Goal: Check status

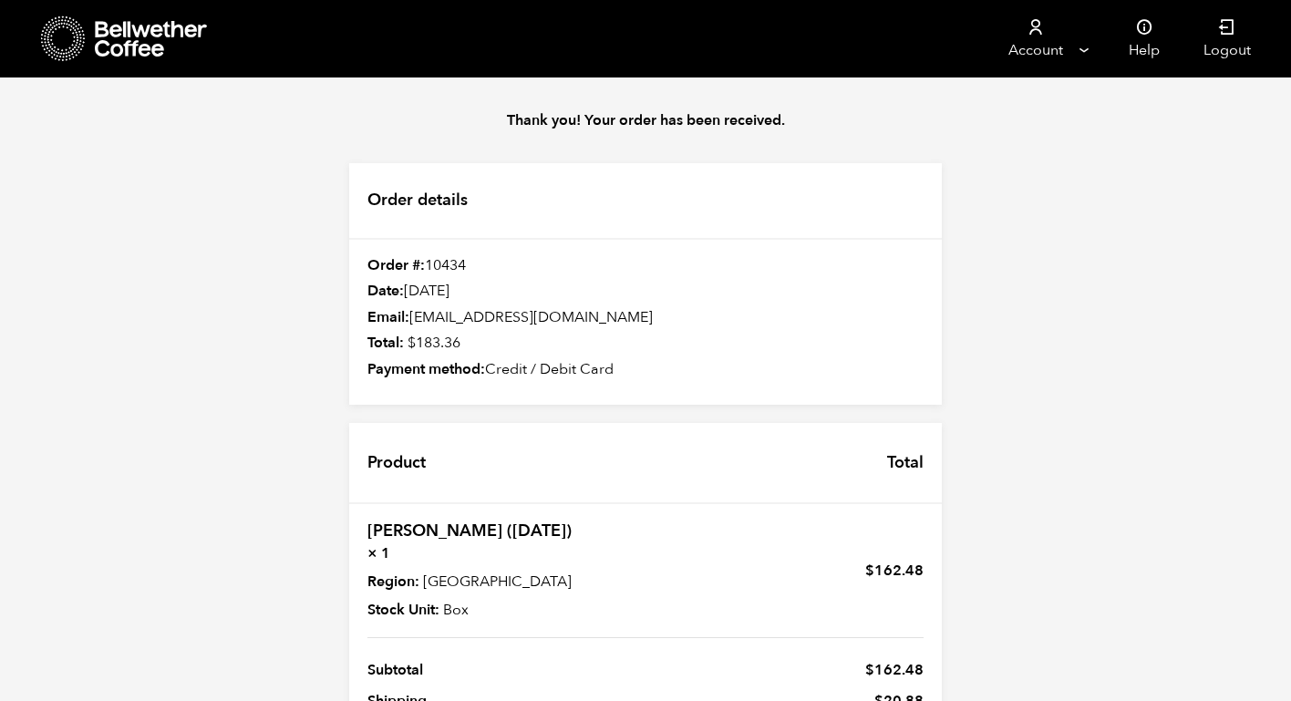
click at [104, 42] on icon at bounding box center [152, 39] width 114 height 36
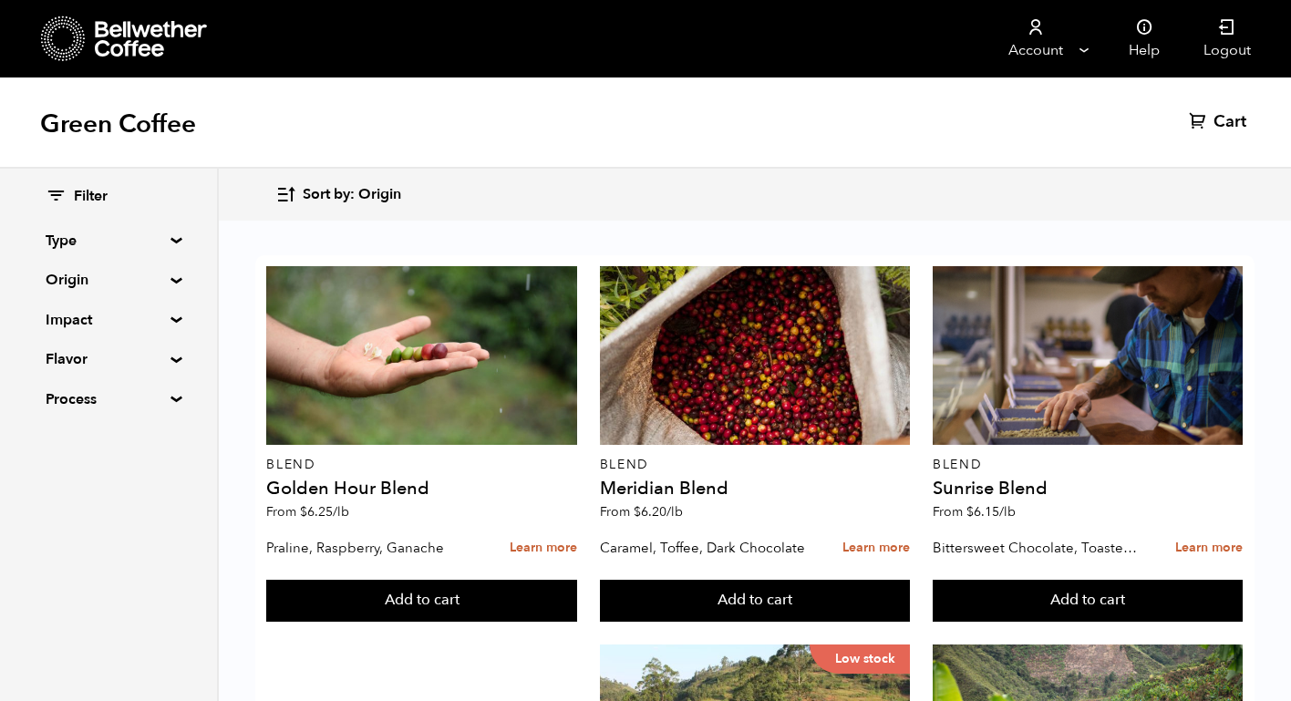
click at [77, 241] on summary "Type" at bounding box center [109, 241] width 126 height 22
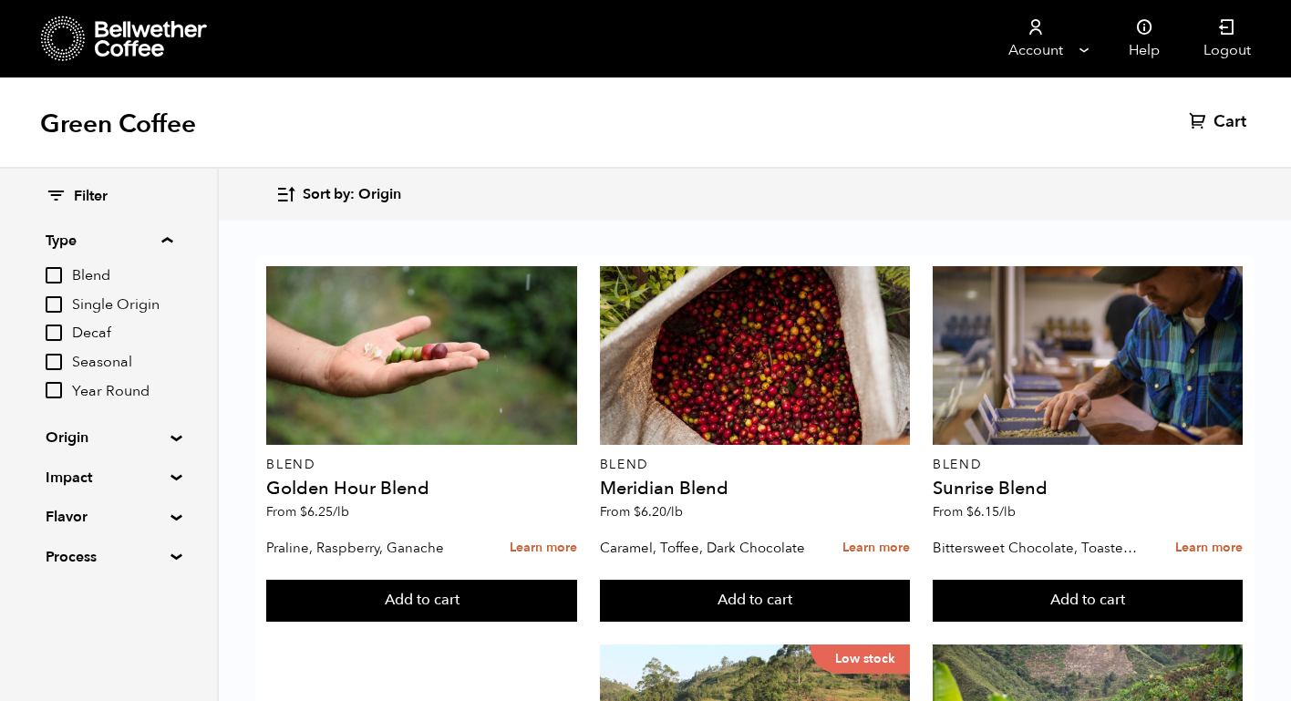
click at [62, 303] on input "Single Origin" at bounding box center [54, 304] width 16 height 16
checkbox input "true"
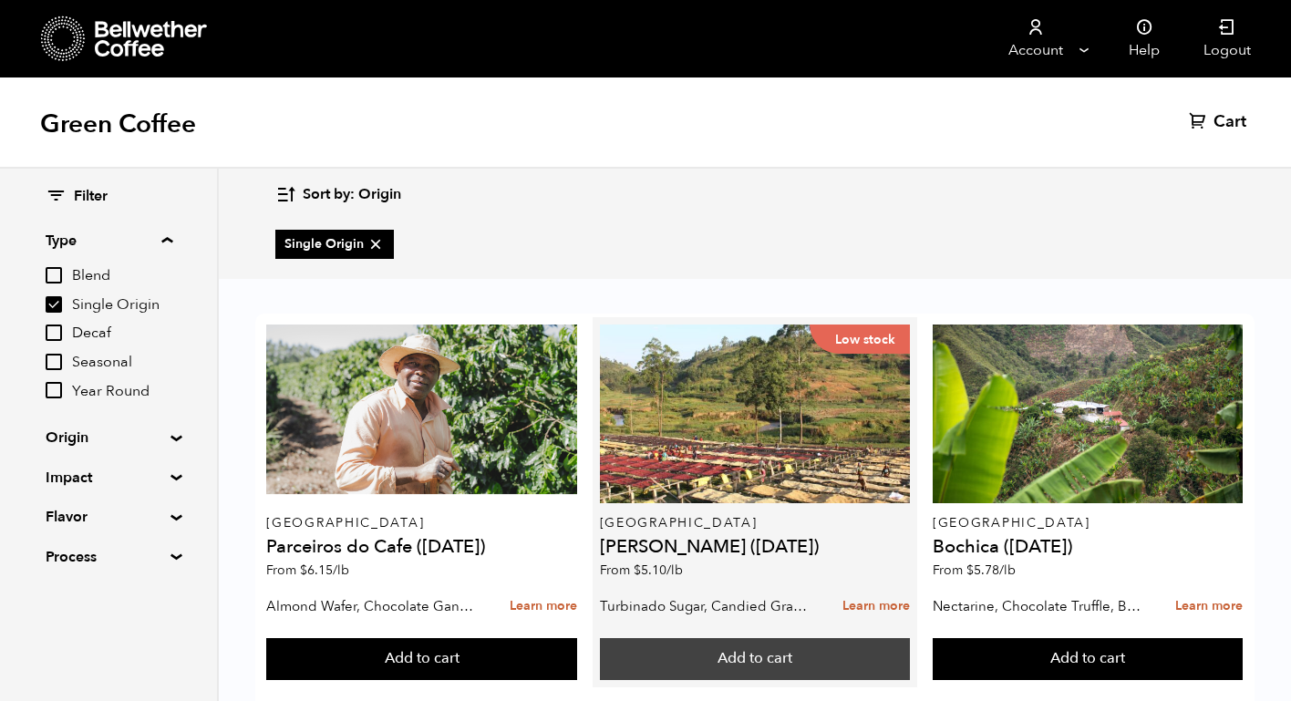
click at [577, 658] on button "Add to cart" at bounding box center [421, 659] width 311 height 42
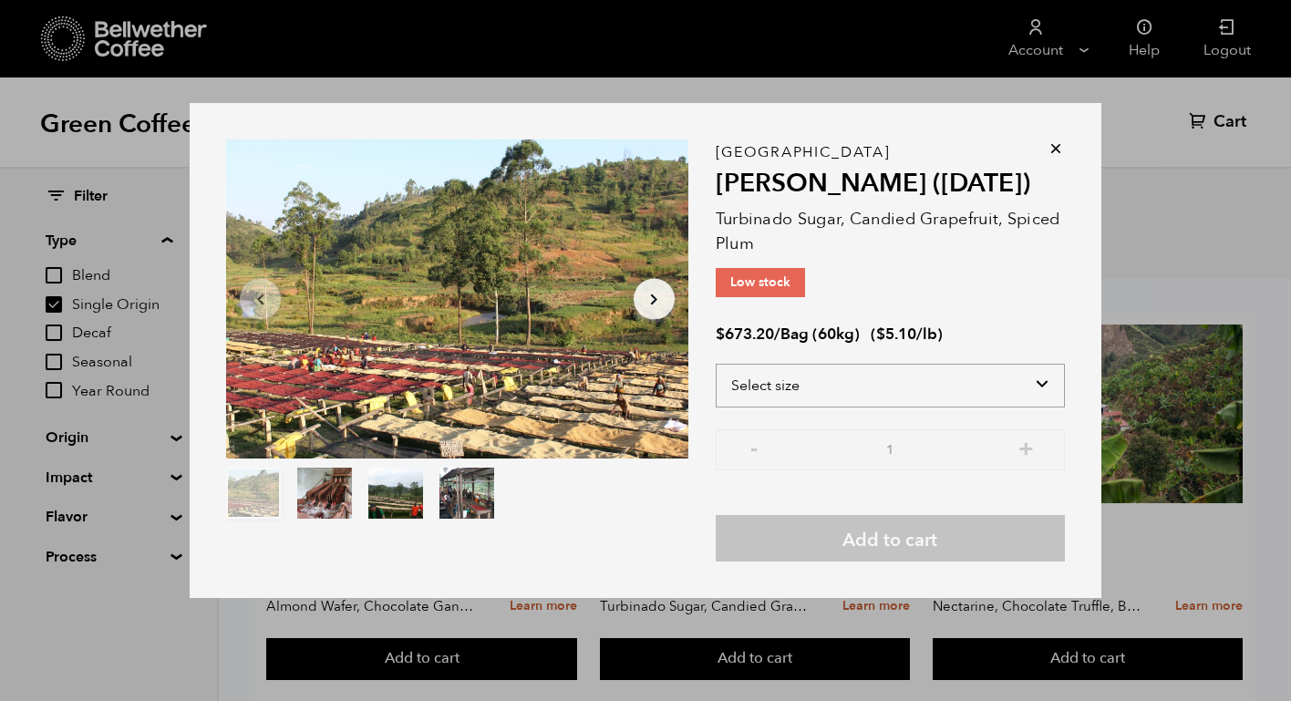
click at [1030, 383] on select "Select size Bag (60kg) (132 lbs)" at bounding box center [890, 386] width 349 height 44
select select "bag-3"
click at [716, 364] on select "Select size Bag (60kg) (132 lbs)" at bounding box center [890, 386] width 349 height 44
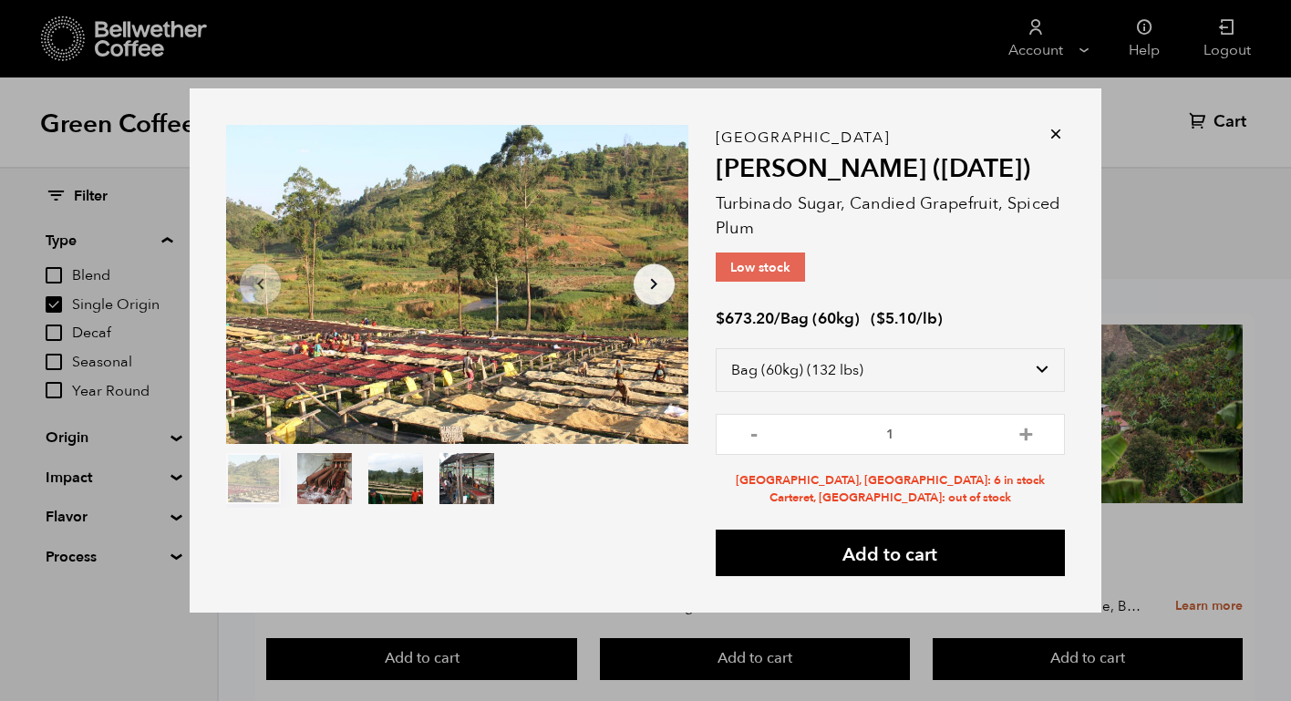
click at [1054, 139] on icon at bounding box center [1056, 134] width 18 height 18
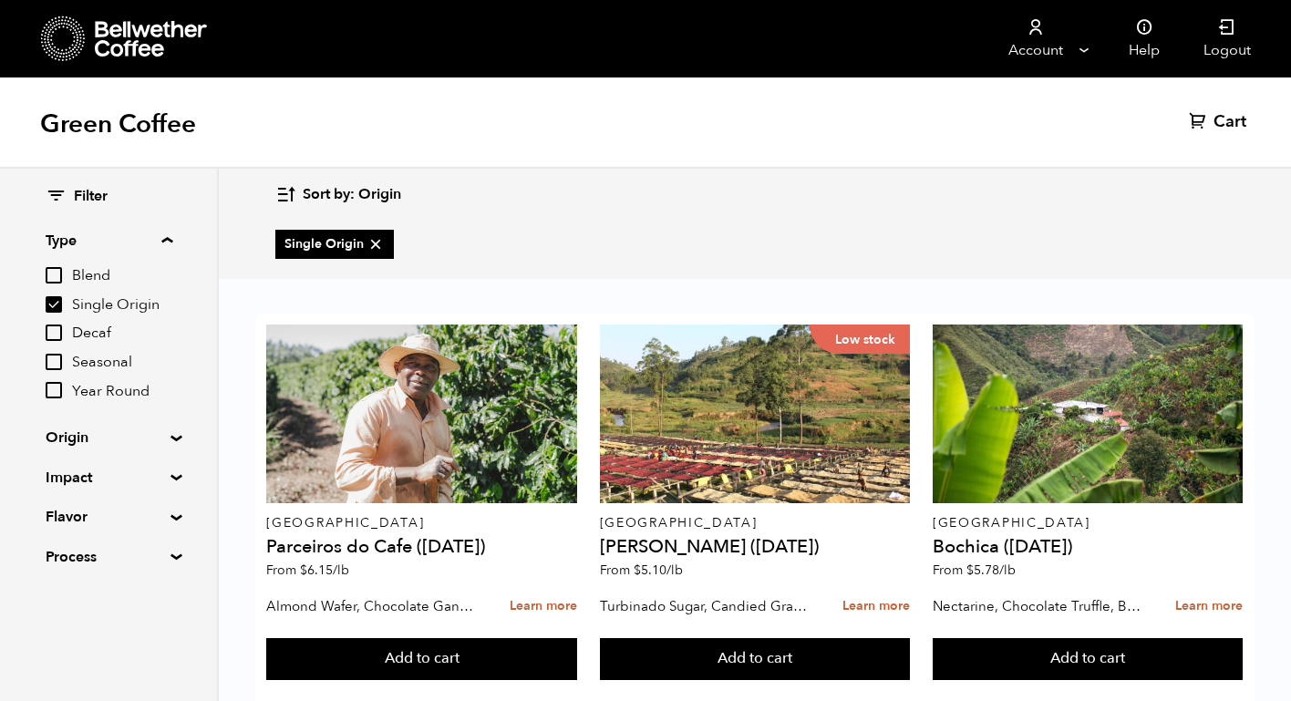
click at [50, 388] on input "Year Round" at bounding box center [54, 390] width 16 height 16
checkbox input "true"
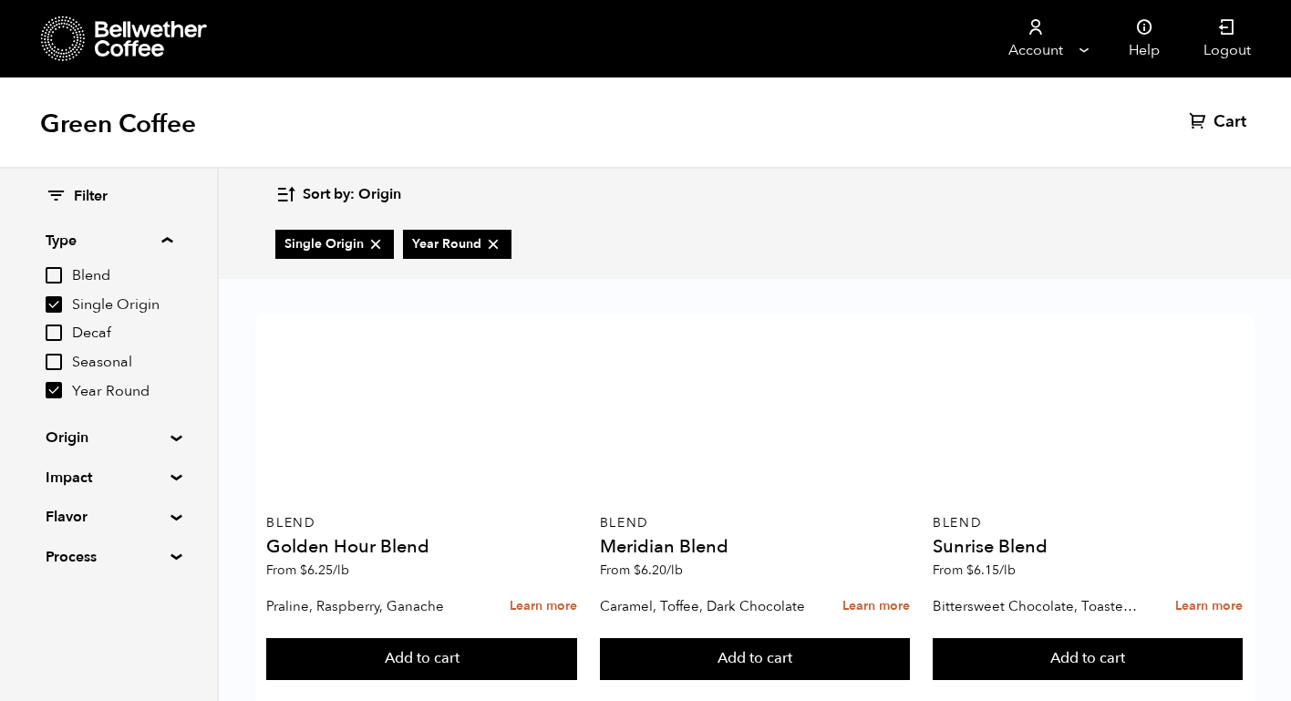
scroll to position [791, 0]
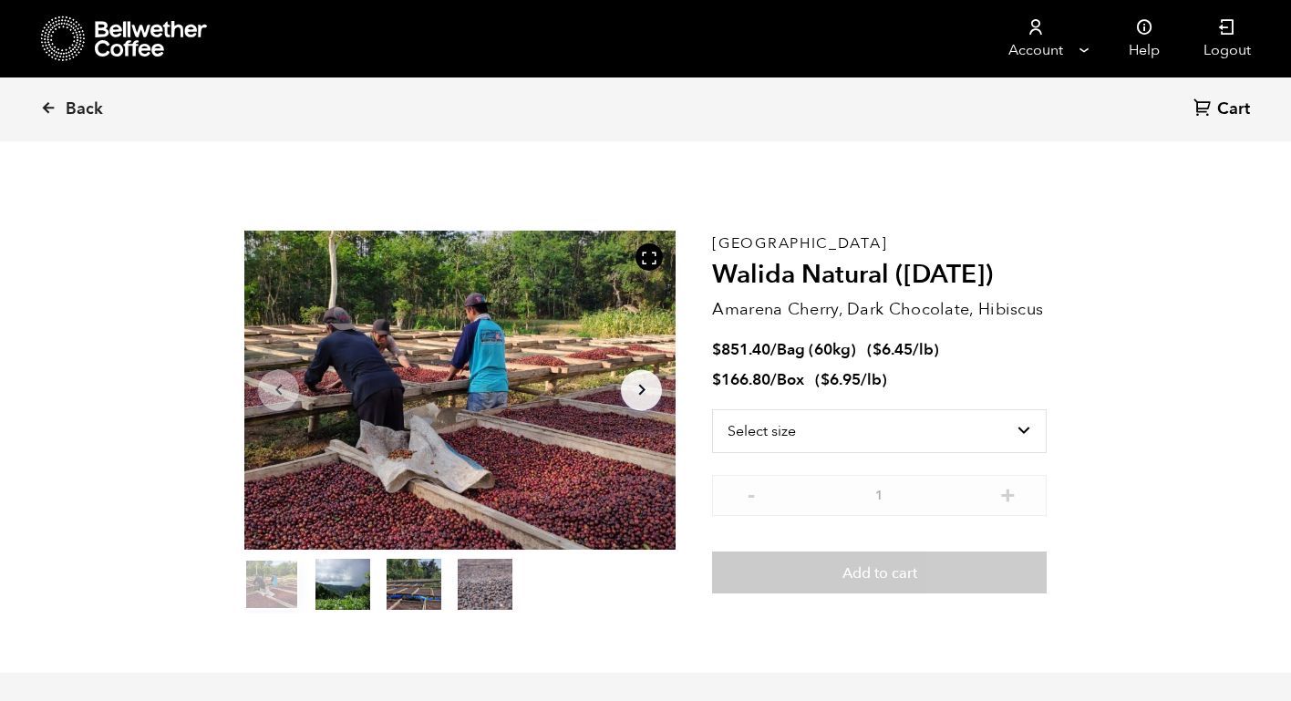
scroll to position [793, 781]
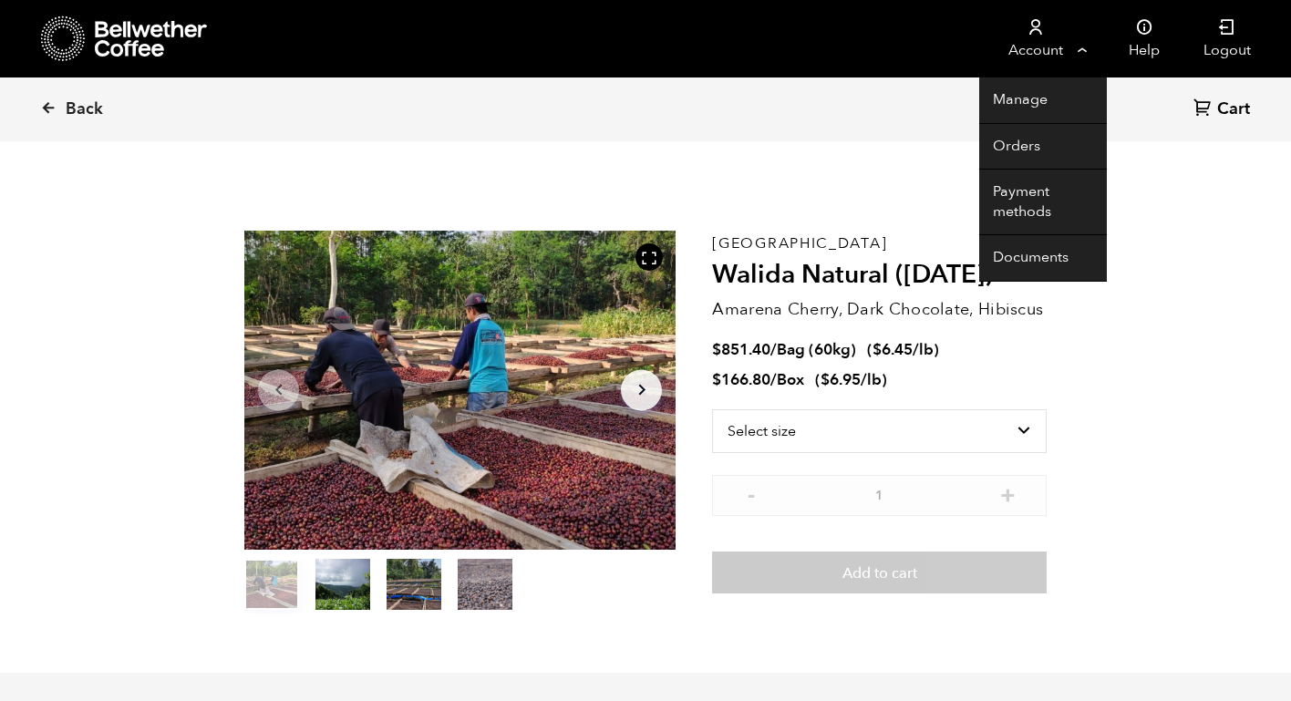
click at [1041, 48] on link "Account" at bounding box center [1035, 39] width 112 height 78
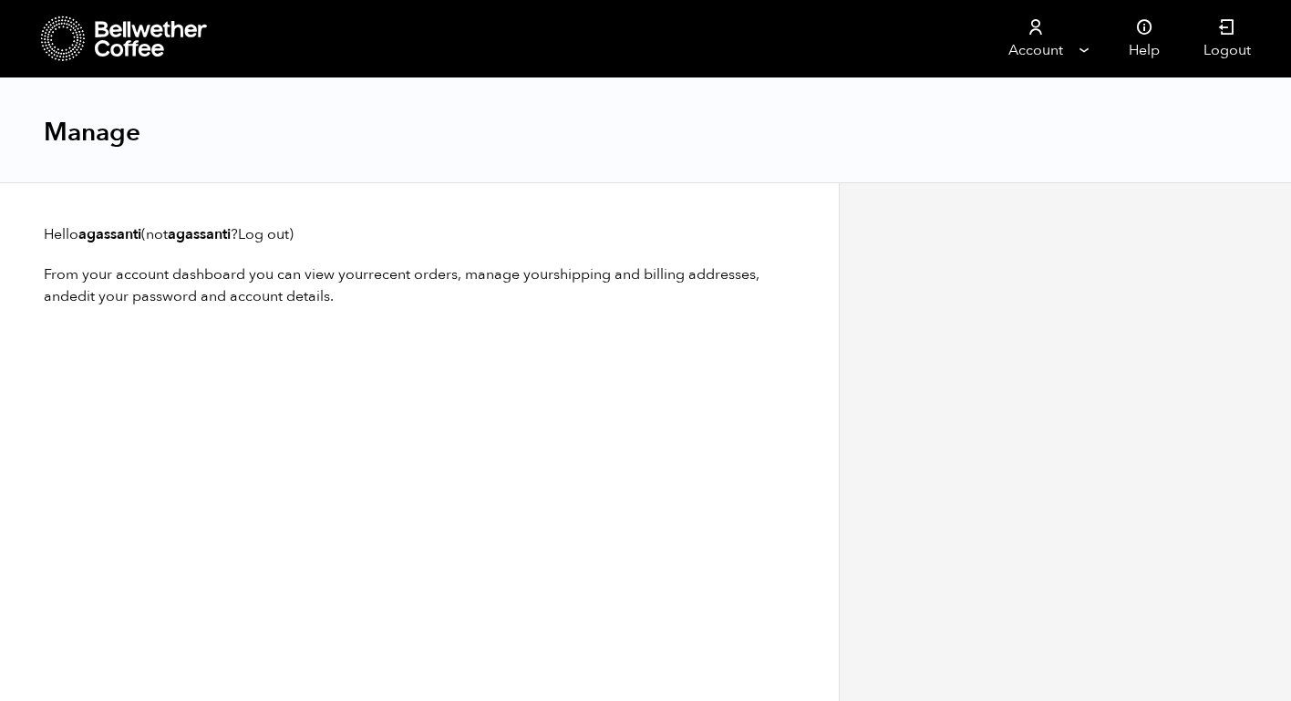
click at [198, 284] on p "From your account dashboard you can view your recent orders , manage your shipp…" at bounding box center [419, 286] width 751 height 44
click at [202, 273] on p "From your account dashboard you can view your recent orders , manage your shipp…" at bounding box center [419, 286] width 751 height 44
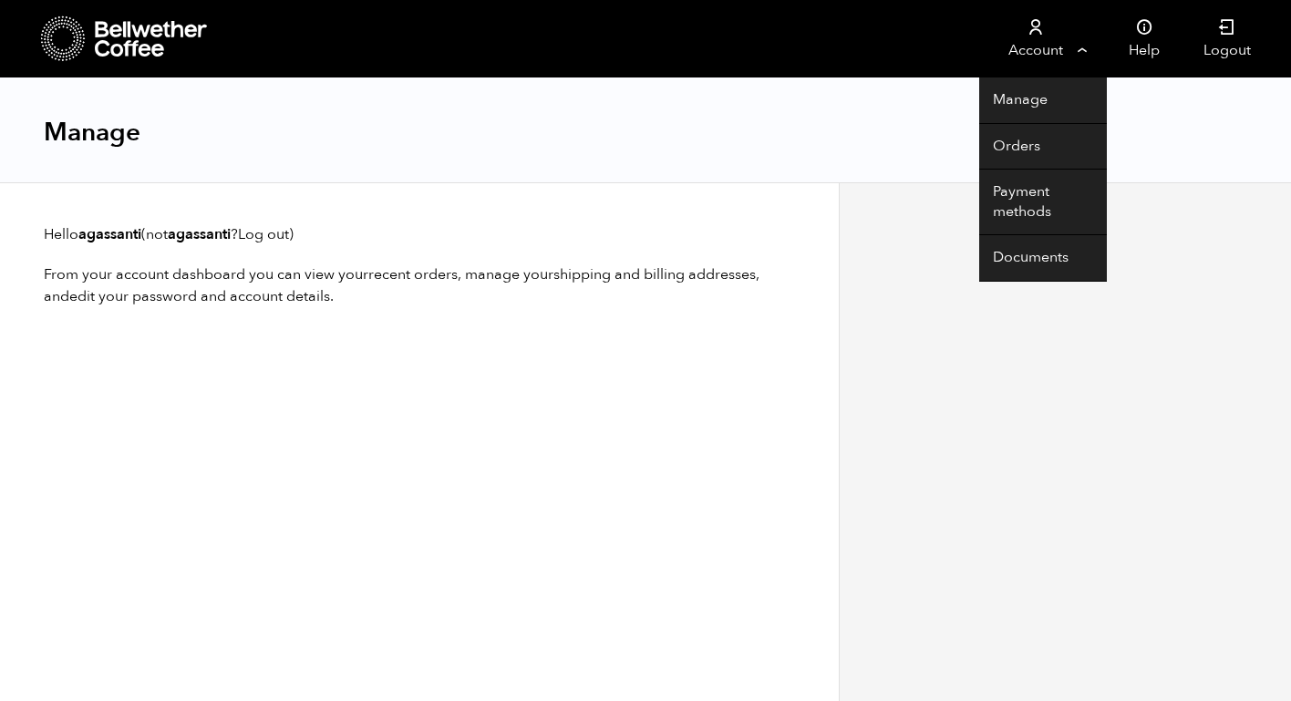
click at [1047, 35] on link "Account" at bounding box center [1035, 39] width 112 height 78
click at [1026, 262] on link "Documents" at bounding box center [1043, 258] width 128 height 47
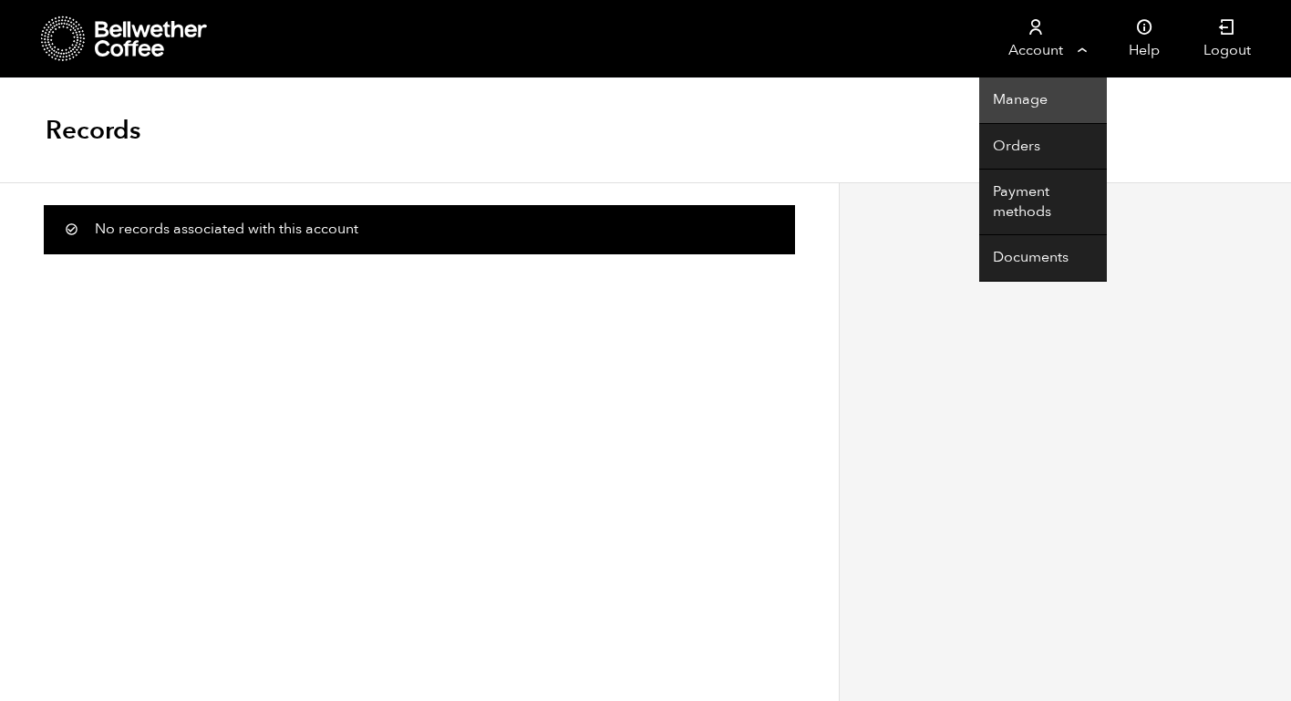
click at [1021, 98] on link "Manage" at bounding box center [1043, 101] width 128 height 47
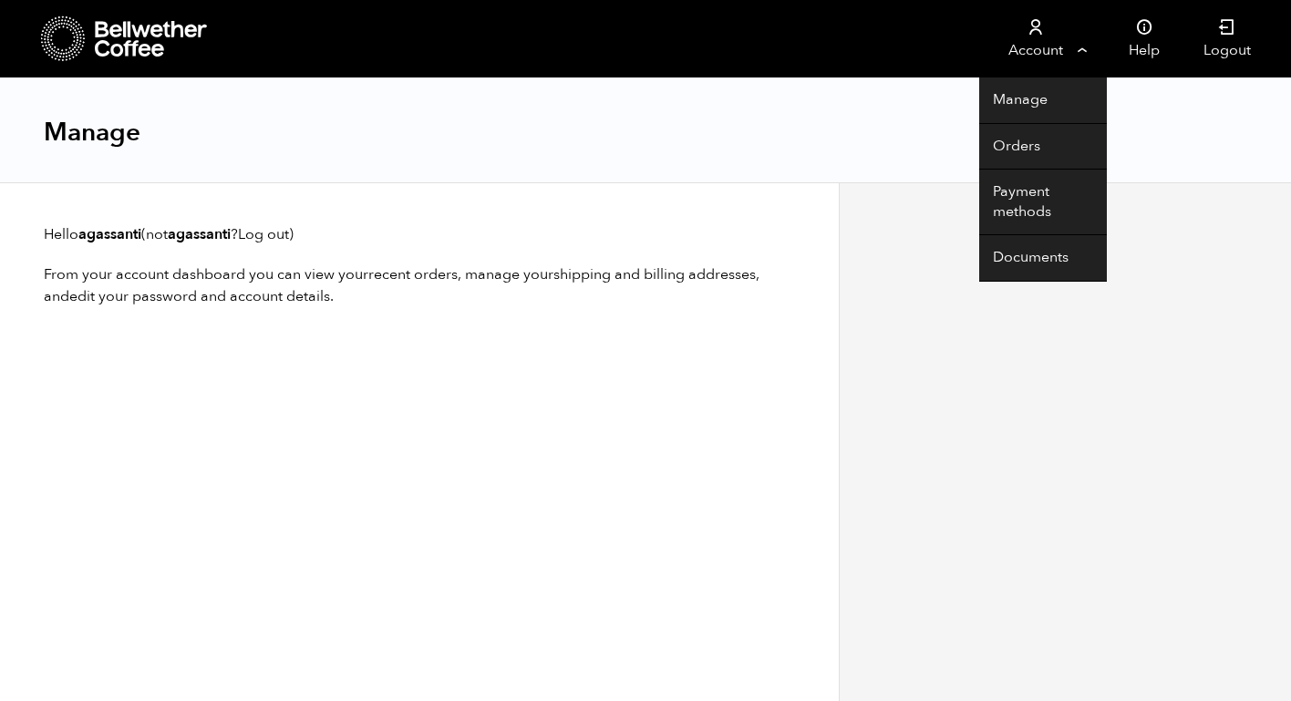
click at [1023, 51] on link "Account" at bounding box center [1035, 39] width 112 height 78
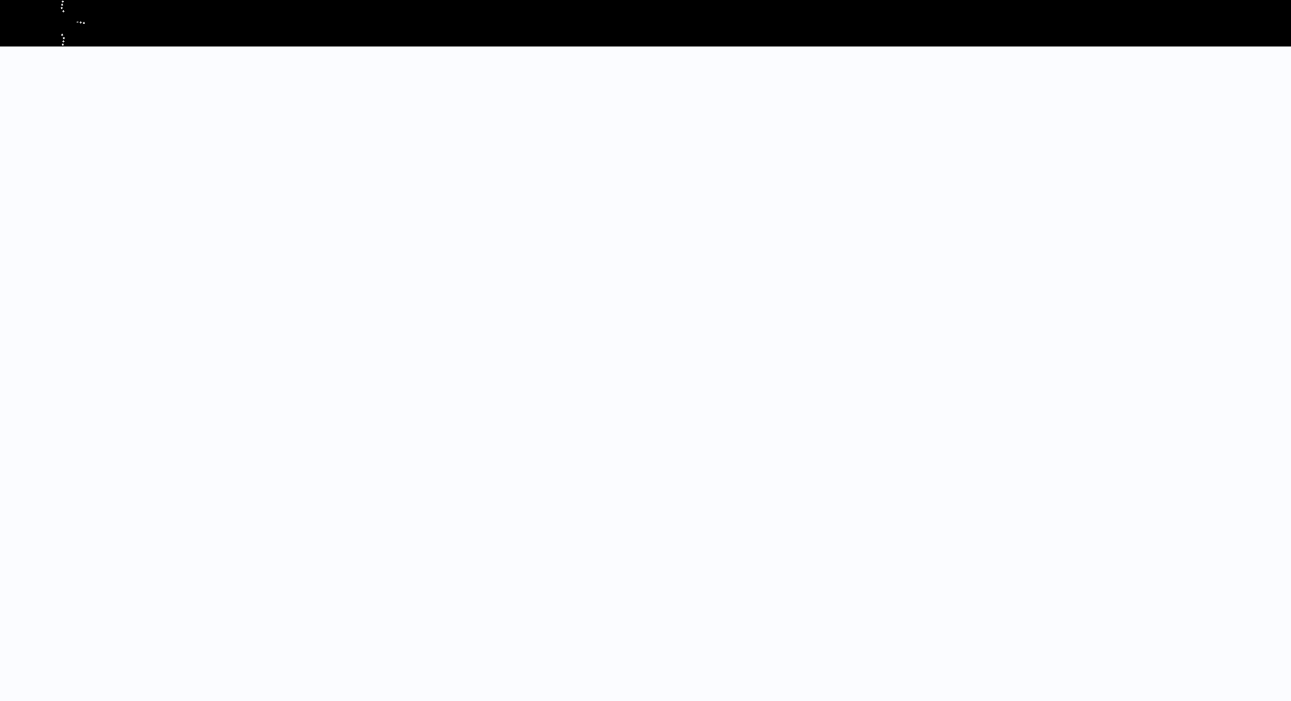
click at [1019, 78] on html "Store" at bounding box center [645, 39] width 1291 height 78
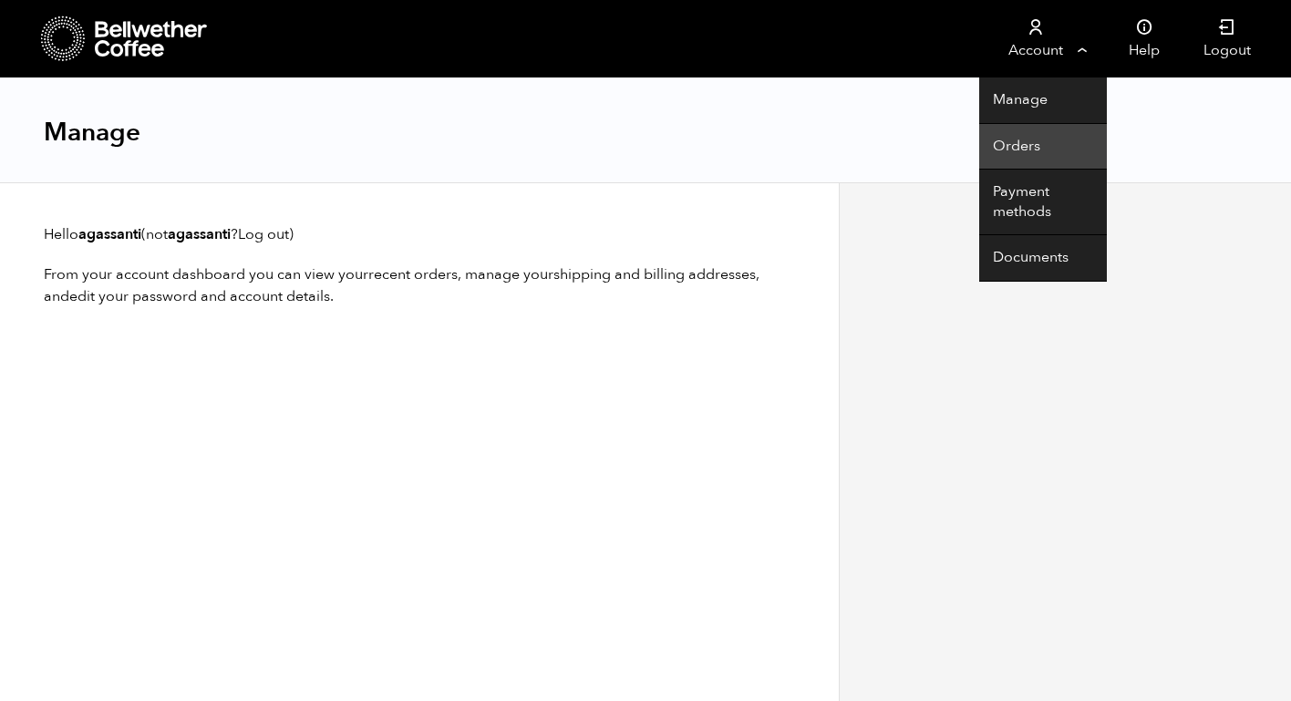
click at [1010, 148] on link "Orders" at bounding box center [1043, 147] width 128 height 47
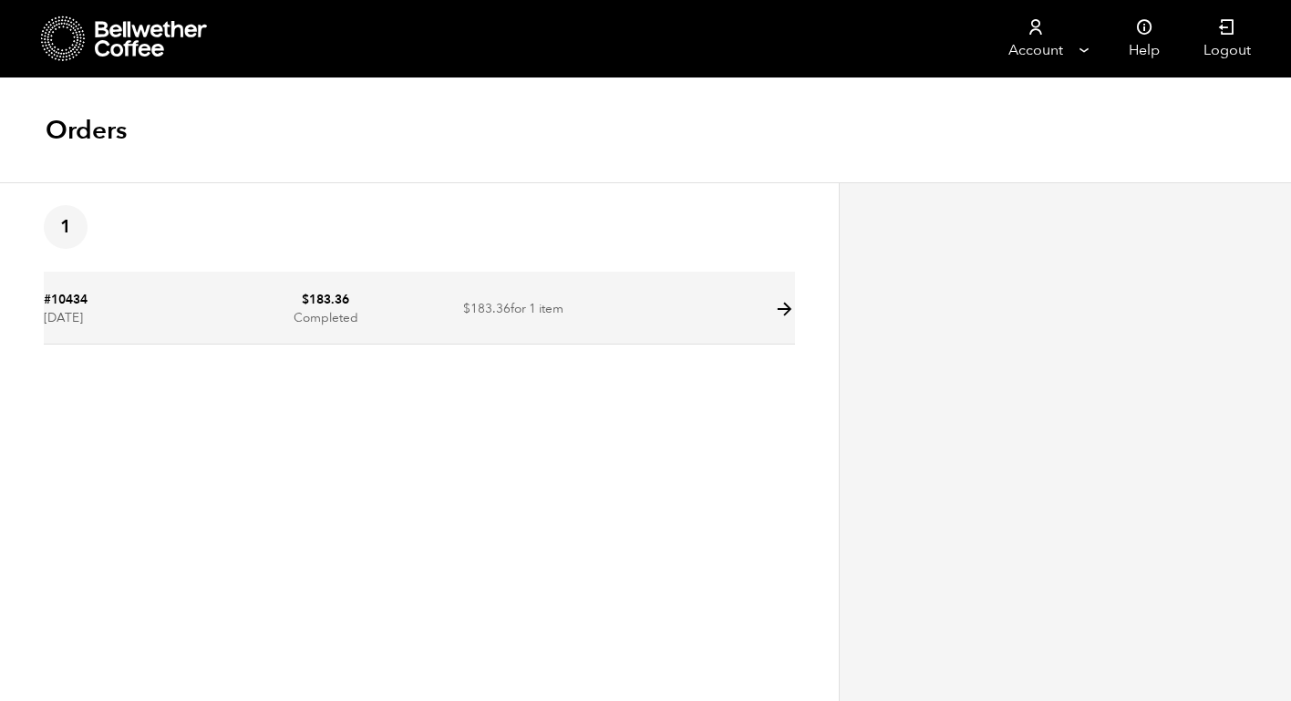
click at [786, 307] on icon at bounding box center [784, 309] width 21 height 21
click at [782, 305] on icon at bounding box center [784, 309] width 21 height 21
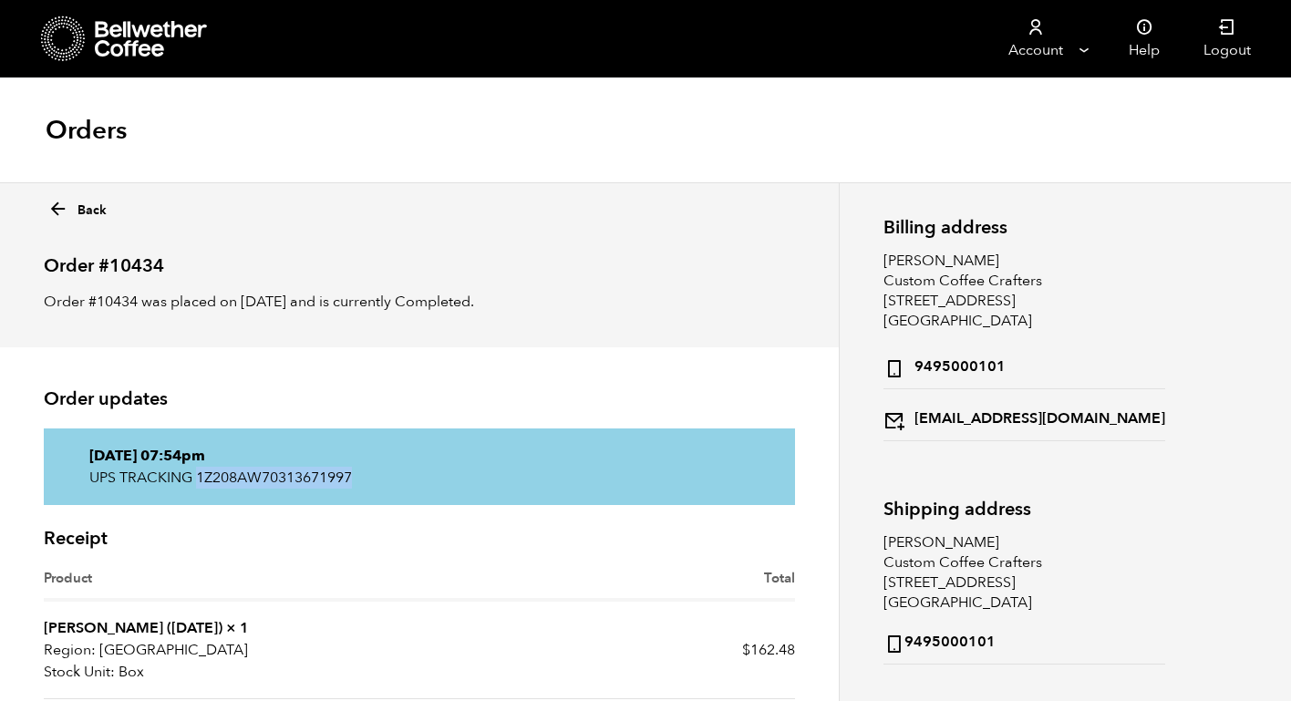
drag, startPoint x: 194, startPoint y: 475, endPoint x: 358, endPoint y: 480, distance: 164.2
click at [358, 480] on p "UPS TRACKING 1Z208AW70313671997" at bounding box center [419, 478] width 660 height 22
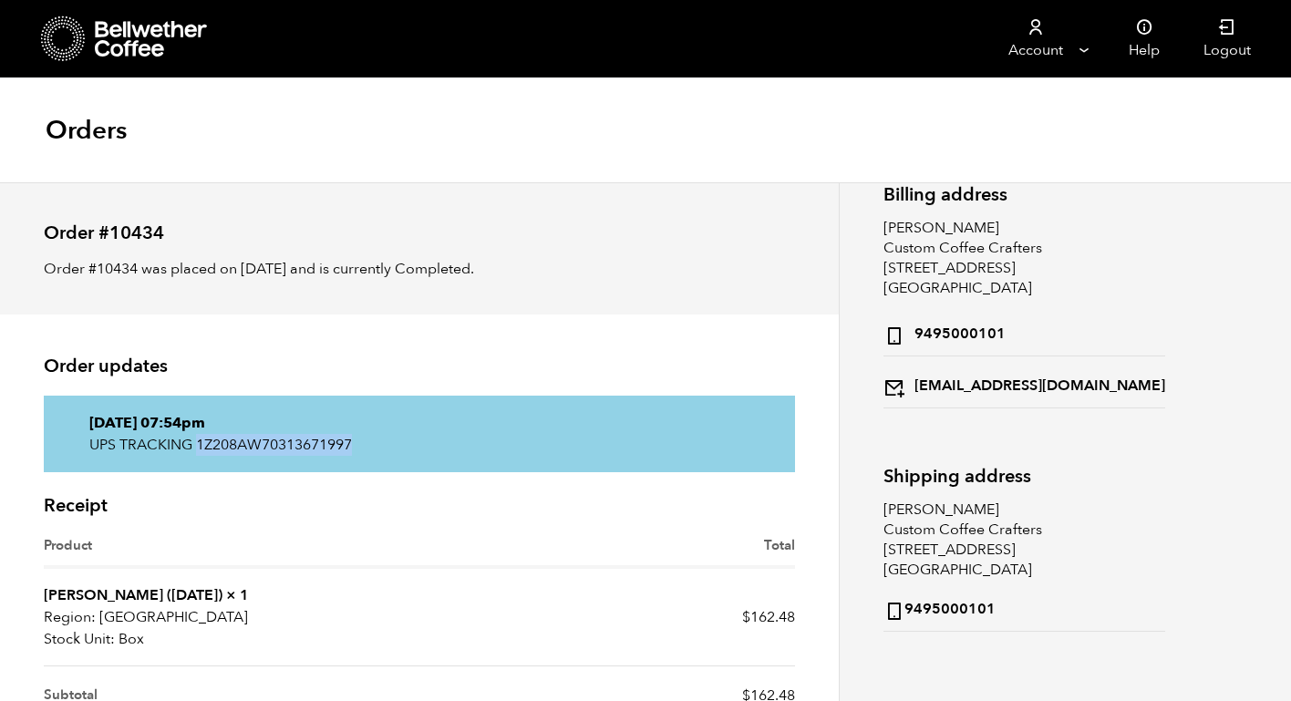
scroll to position [34, 0]
copy p "1Z208AW70313671997"
